Goal: Transaction & Acquisition: Purchase product/service

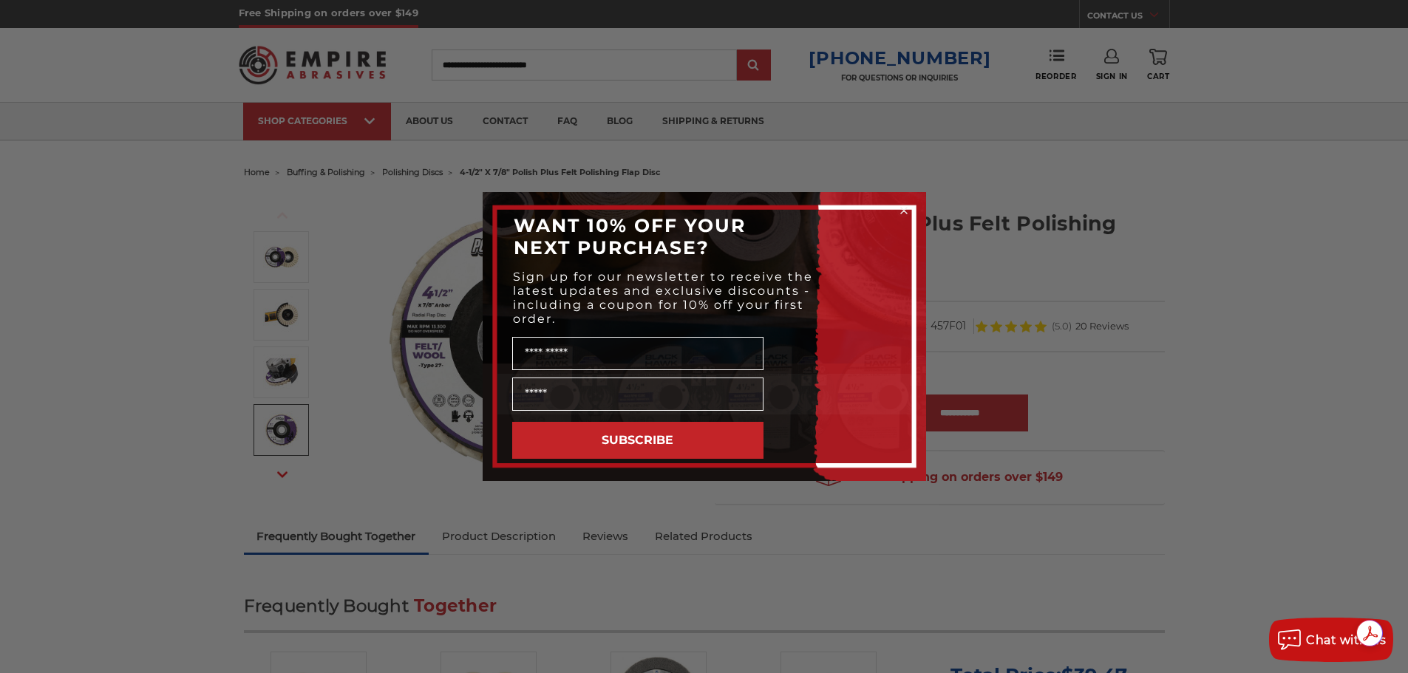
click at [906, 211] on circle "Close dialog" at bounding box center [904, 211] width 14 height 14
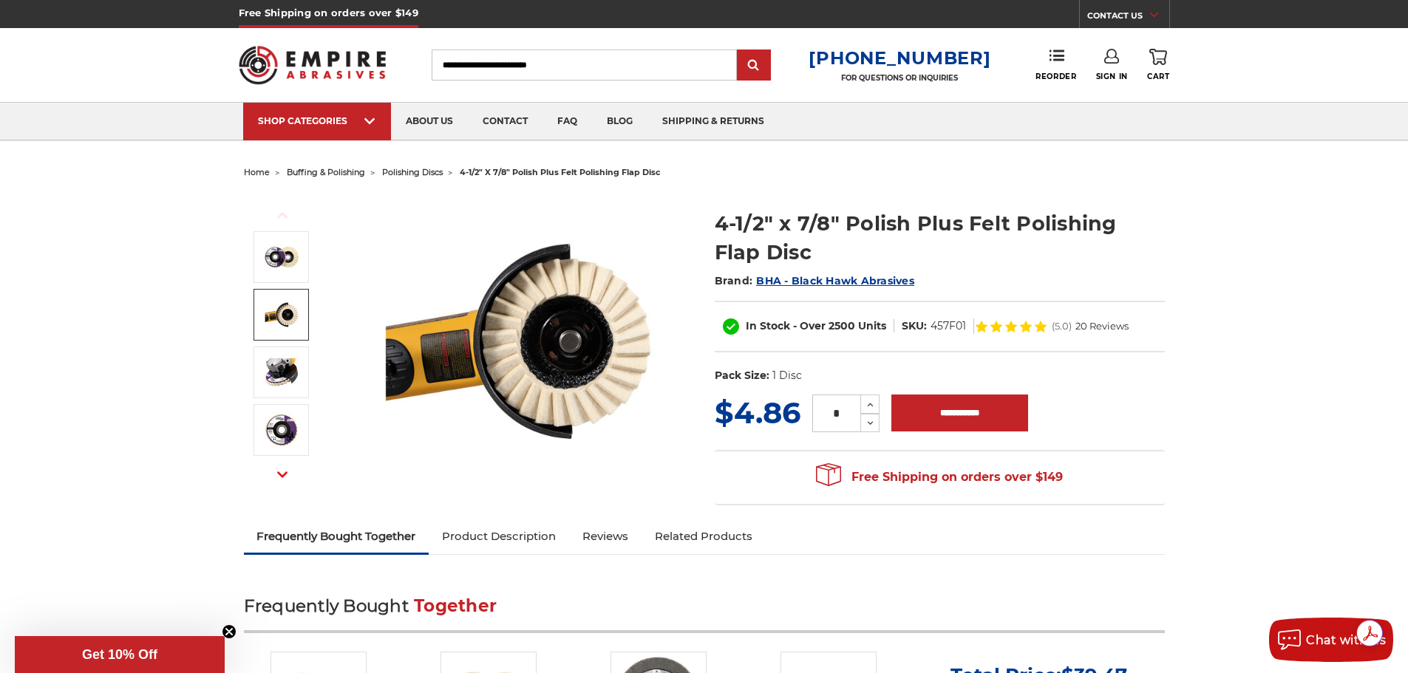
click at [291, 313] on img at bounding box center [281, 314] width 37 height 37
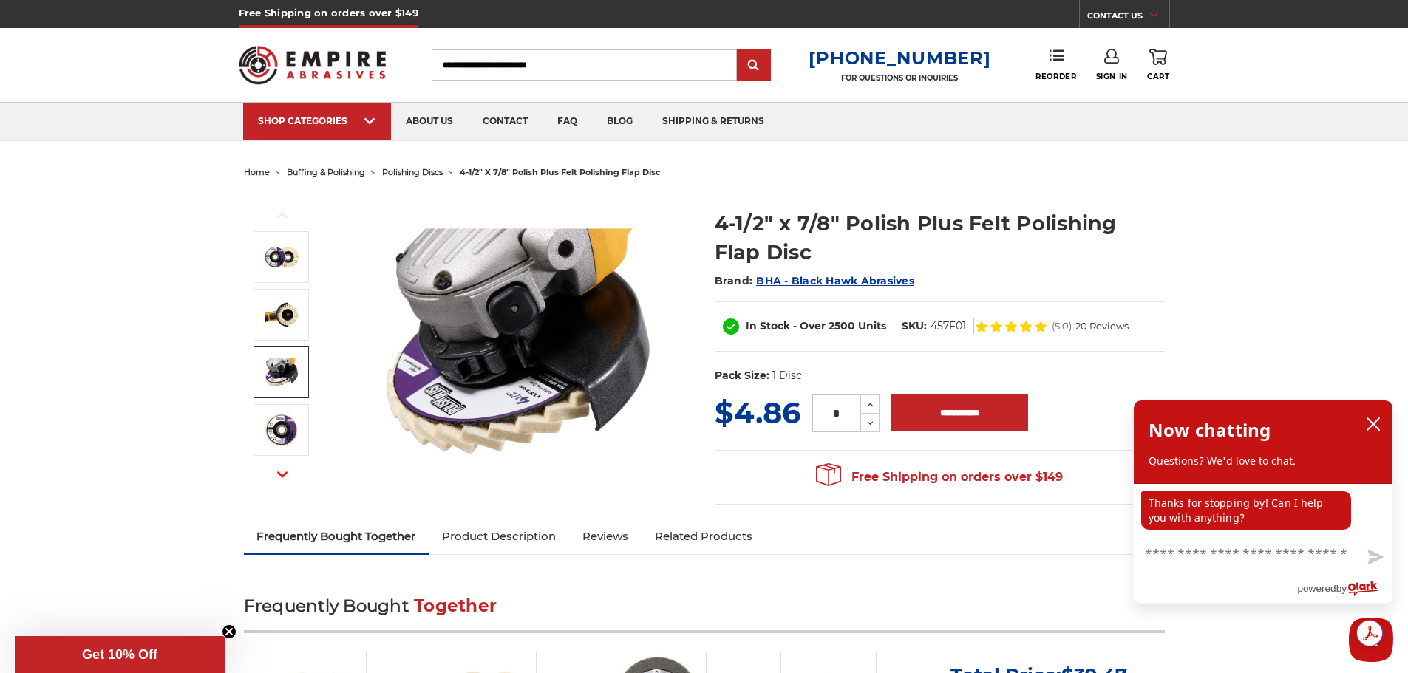
click at [288, 378] on img at bounding box center [281, 372] width 37 height 37
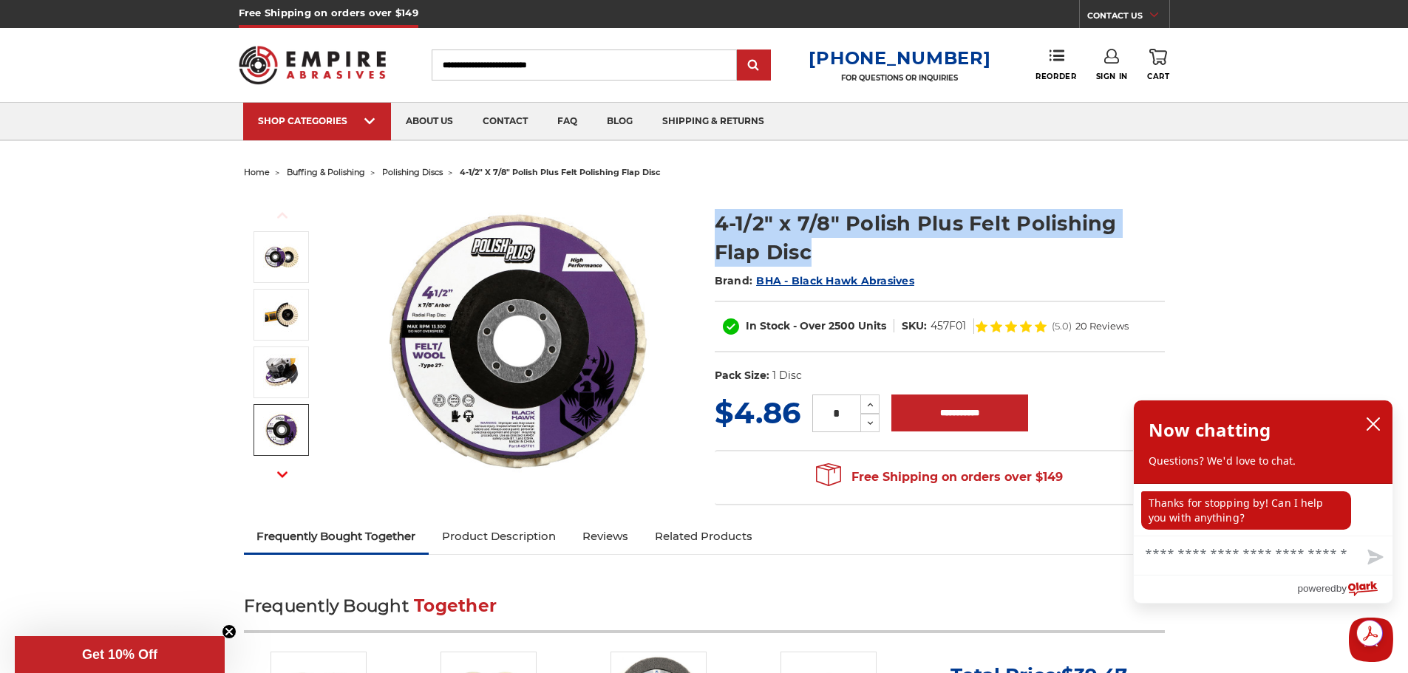
drag, startPoint x: 713, startPoint y: 225, endPoint x: 1015, endPoint y: 220, distance: 301.6
click at [1104, 251] on section "4-1/2" x 7/8" Polish Plus Felt Polishing Flap Disc Brand: BHA - Black Hawk Abra…" at bounding box center [939, 293] width 471 height 198
copy h1 "4-1/2" x 7/8" Polish Plus Felt Polishing Flap Disc"
